Goal: Find specific fact: Find specific fact

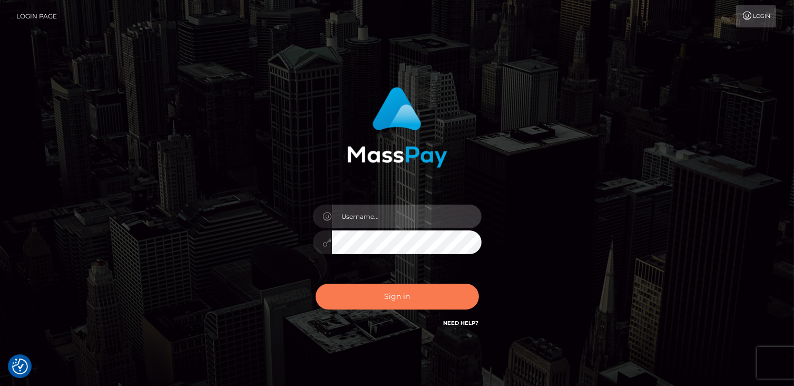
type input "catalinad"
click at [374, 300] on button "Sign in" at bounding box center [397, 297] width 163 height 26
type input "catalinad"
click at [434, 306] on button "Sign in" at bounding box center [397, 297] width 163 height 26
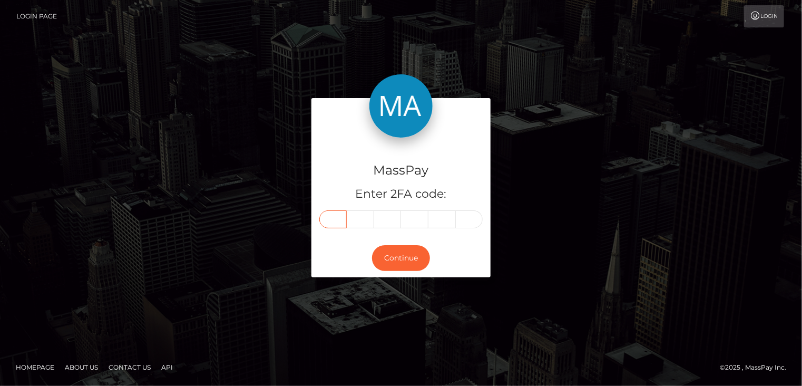
click at [331, 219] on input "text" at bounding box center [332, 219] width 27 height 18
type input "7"
type input "4"
type input "6"
type input "1"
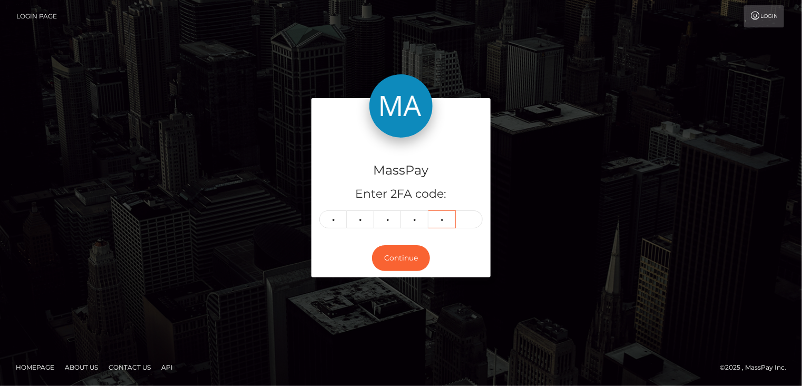
type input "5"
type input "1"
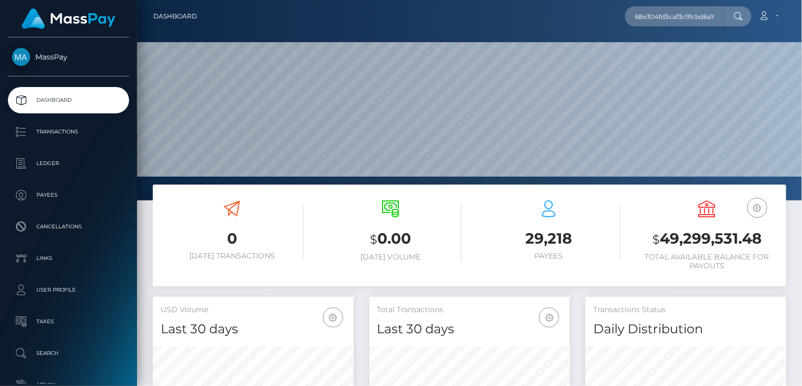
scroll to position [0, 5]
type input "68e304fd3caf3c91cbd6a1fc"
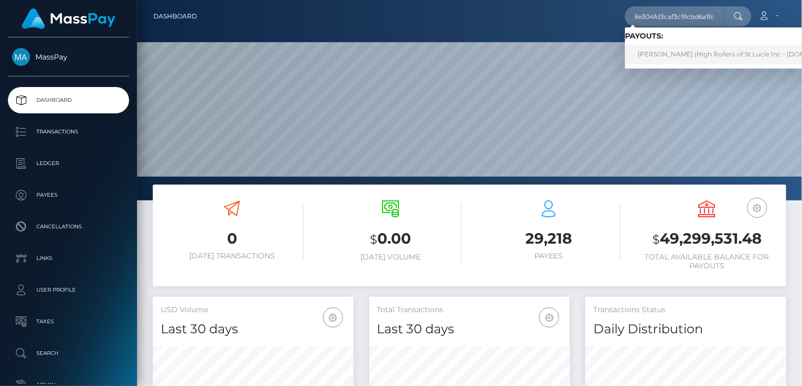
scroll to position [0, 0]
click at [683, 58] on link "Matthew McMorris (High Rollers of St Lucie Inc - Luckyrush.io)" at bounding box center [741, 55] width 232 height 20
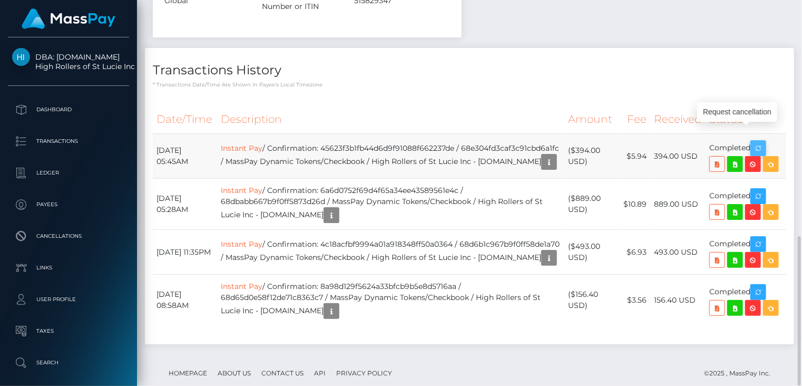
scroll to position [127, 200]
click at [764, 142] on icon "button" at bounding box center [758, 148] width 13 height 13
click at [397, 134] on td "Instant Pay / Confirmation: 45623f3b1fb44d6d9f91088f662237de / 68e304fd3caf3c91…" at bounding box center [390, 156] width 347 height 45
copy td "45623f3b1fb44d6d9f91088f662237de"
